Goal: Information Seeking & Learning: Learn about a topic

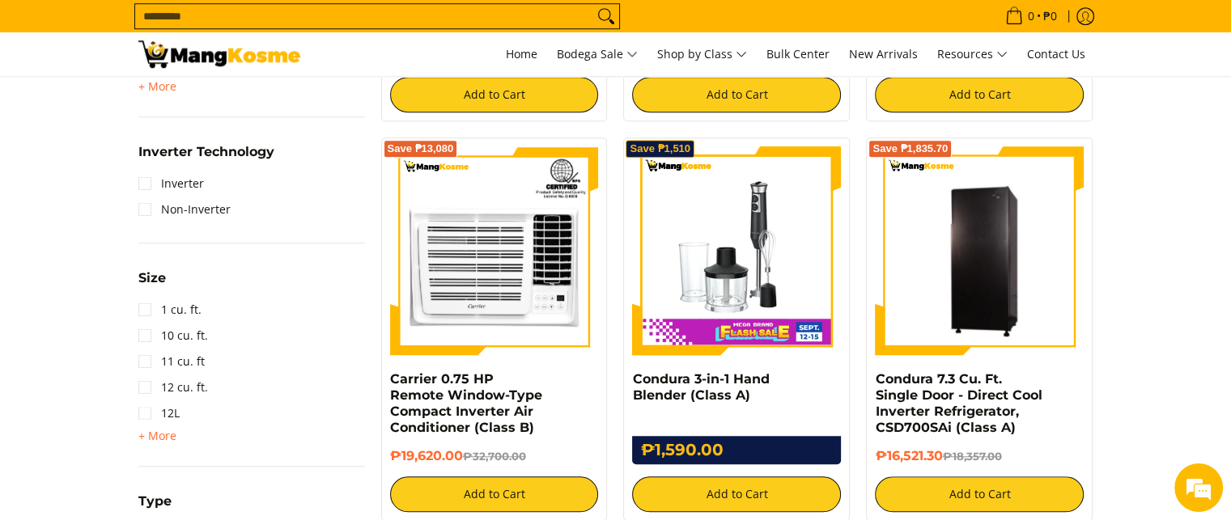
scroll to position [1269, 0]
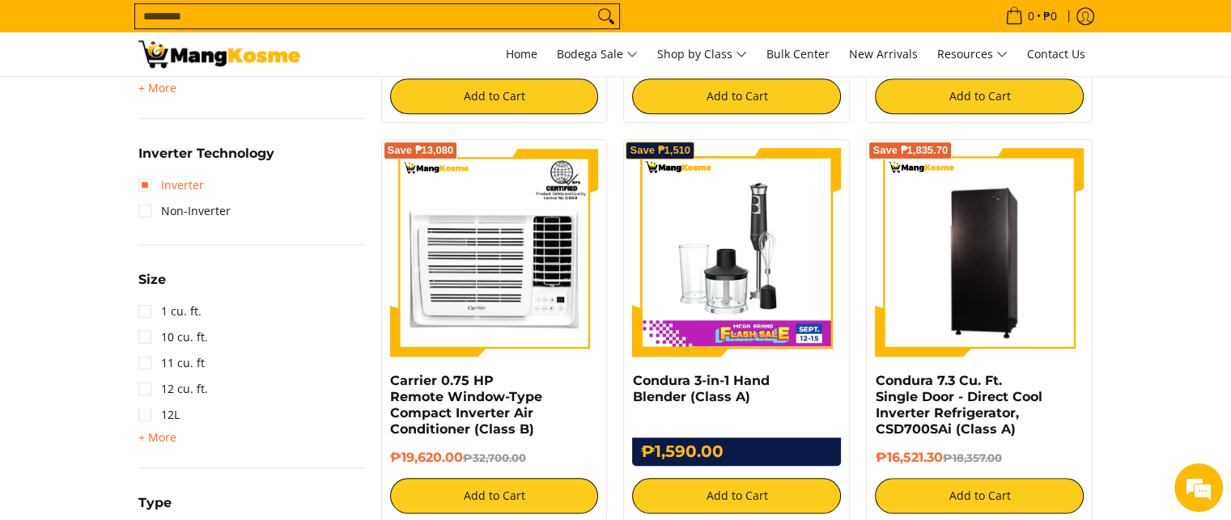
click at [175, 181] on link "Inverter" at bounding box center [171, 185] width 66 height 26
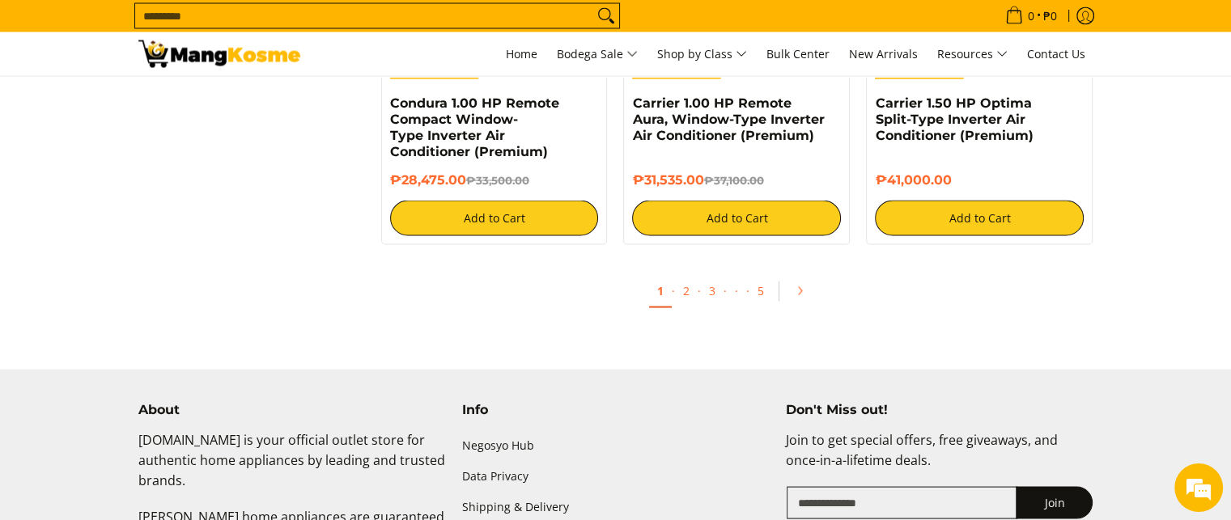
scroll to position [3130, 0]
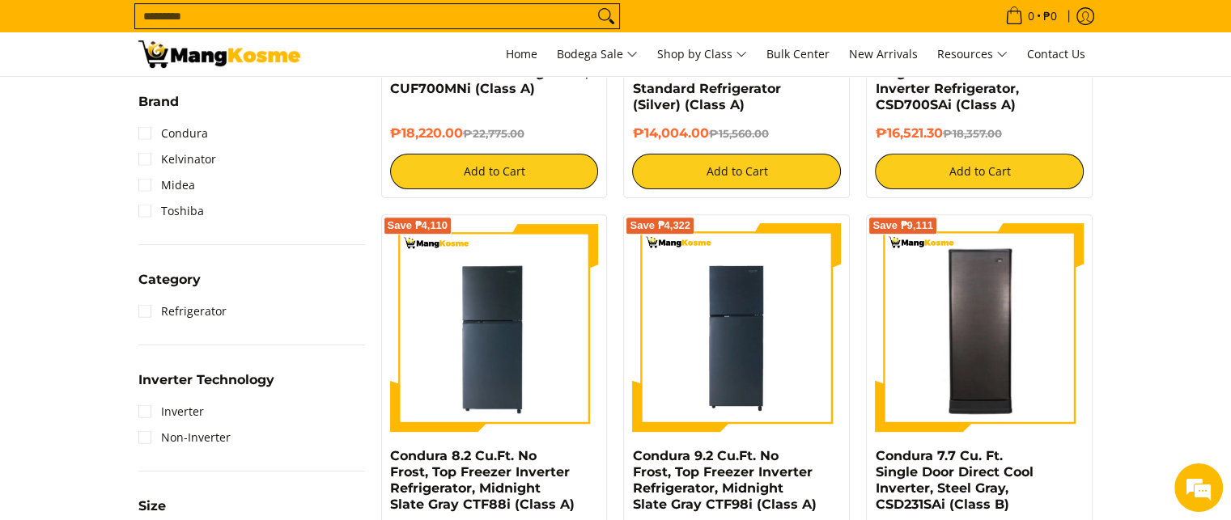
scroll to position [557, 0]
click at [144, 413] on link "Inverter" at bounding box center [171, 412] width 66 height 26
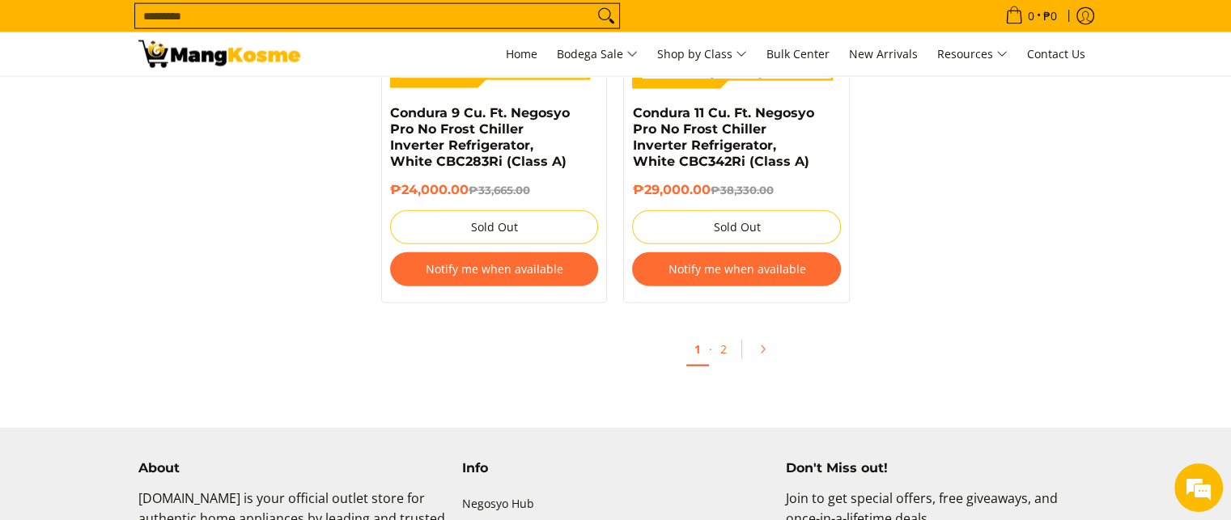
scroll to position [3639, 0]
click at [715, 335] on link "2" at bounding box center [723, 349] width 23 height 33
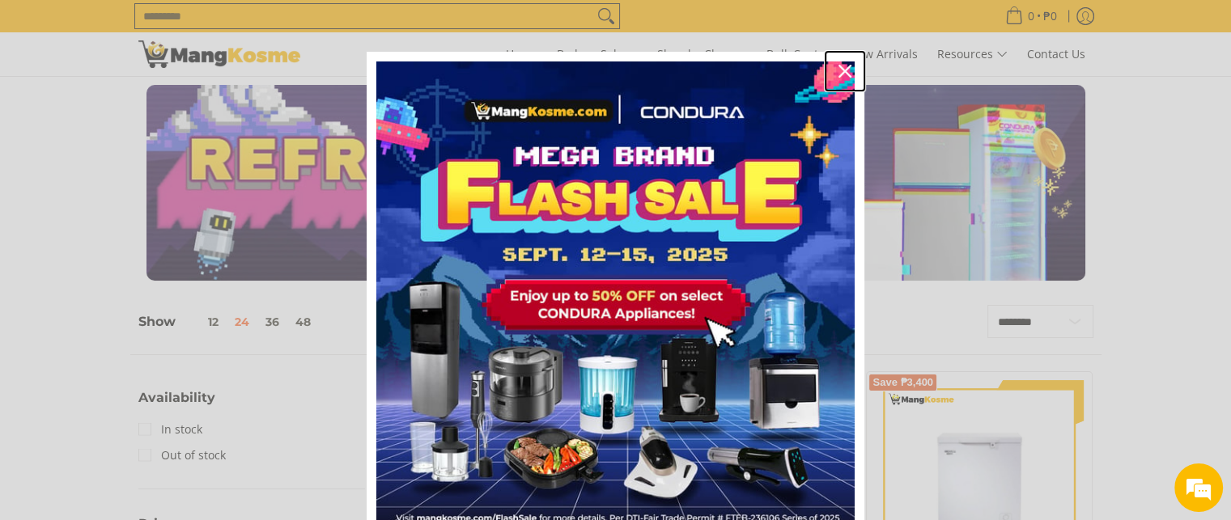
click at [838, 71] on icon "close icon" at bounding box center [844, 71] width 13 height 13
